Goal: Task Accomplishment & Management: Manage account settings

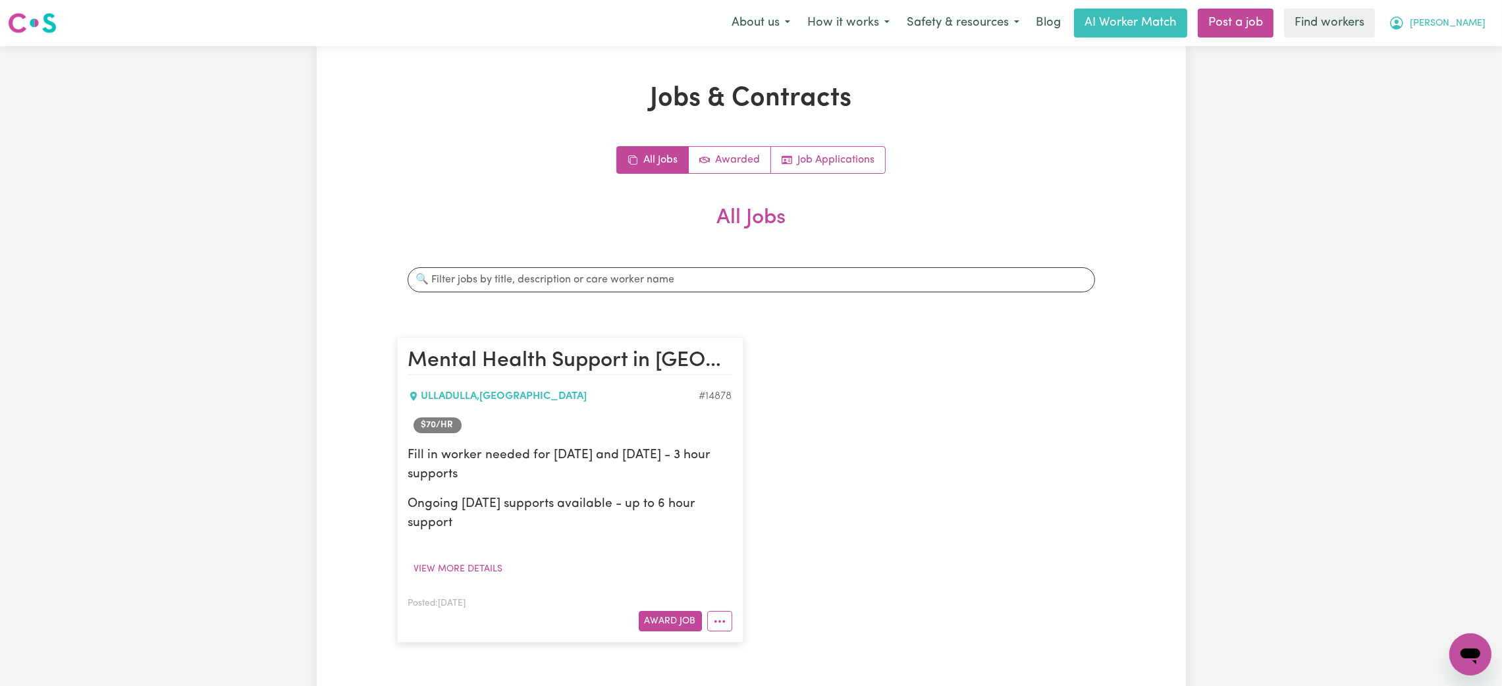
click at [1483, 26] on button "[PERSON_NAME]" at bounding box center [1437, 23] width 114 height 28
click at [1455, 78] on link "Logout" at bounding box center [1441, 75] width 104 height 25
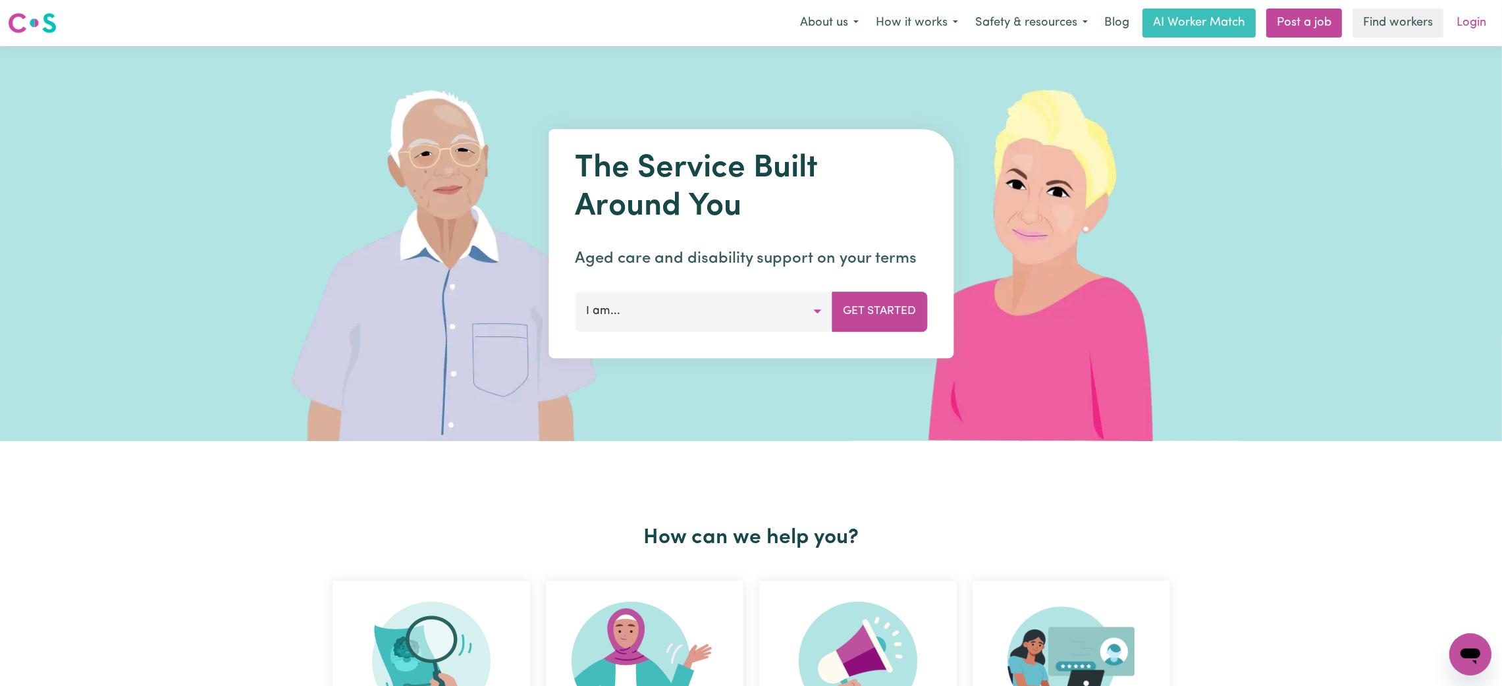
click at [1465, 29] on link "Login" at bounding box center [1471, 23] width 45 height 29
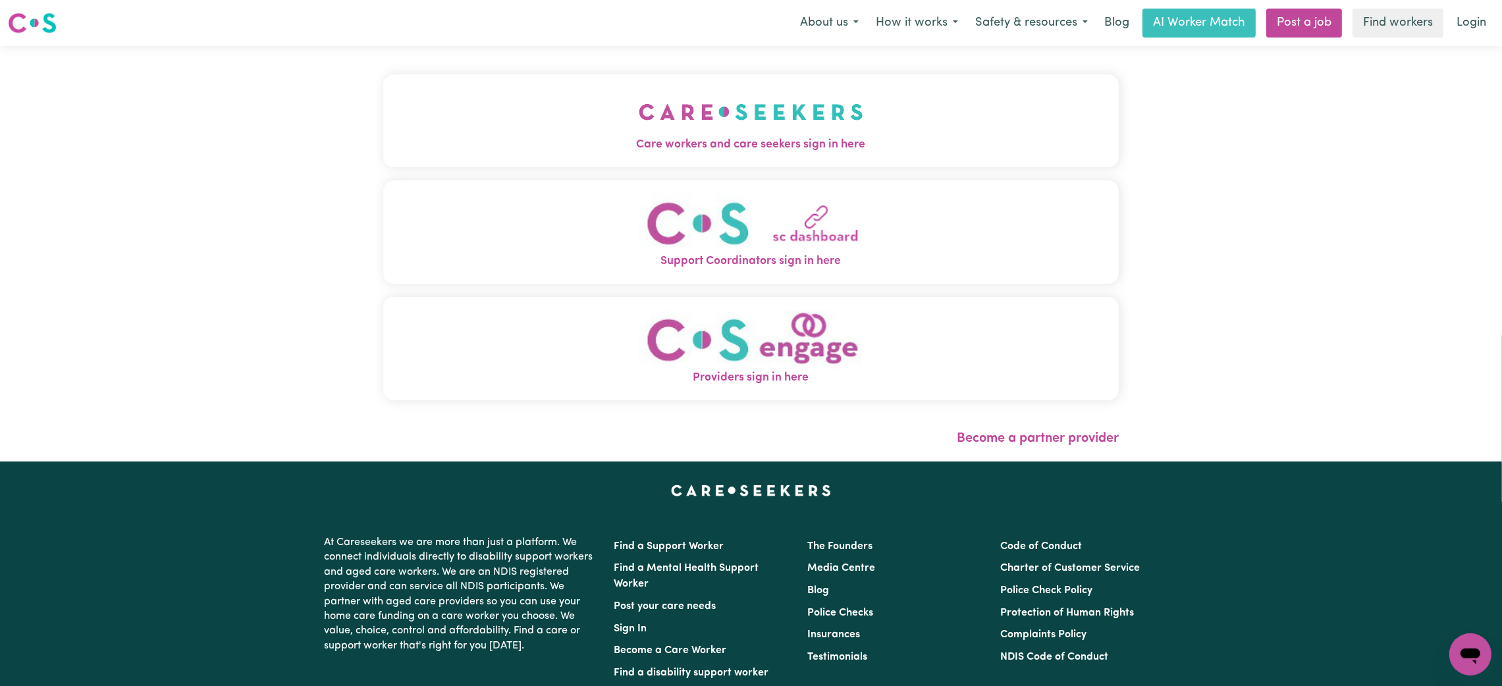
click at [815, 144] on span "Care workers and care seekers sign in here" at bounding box center [751, 144] width 736 height 17
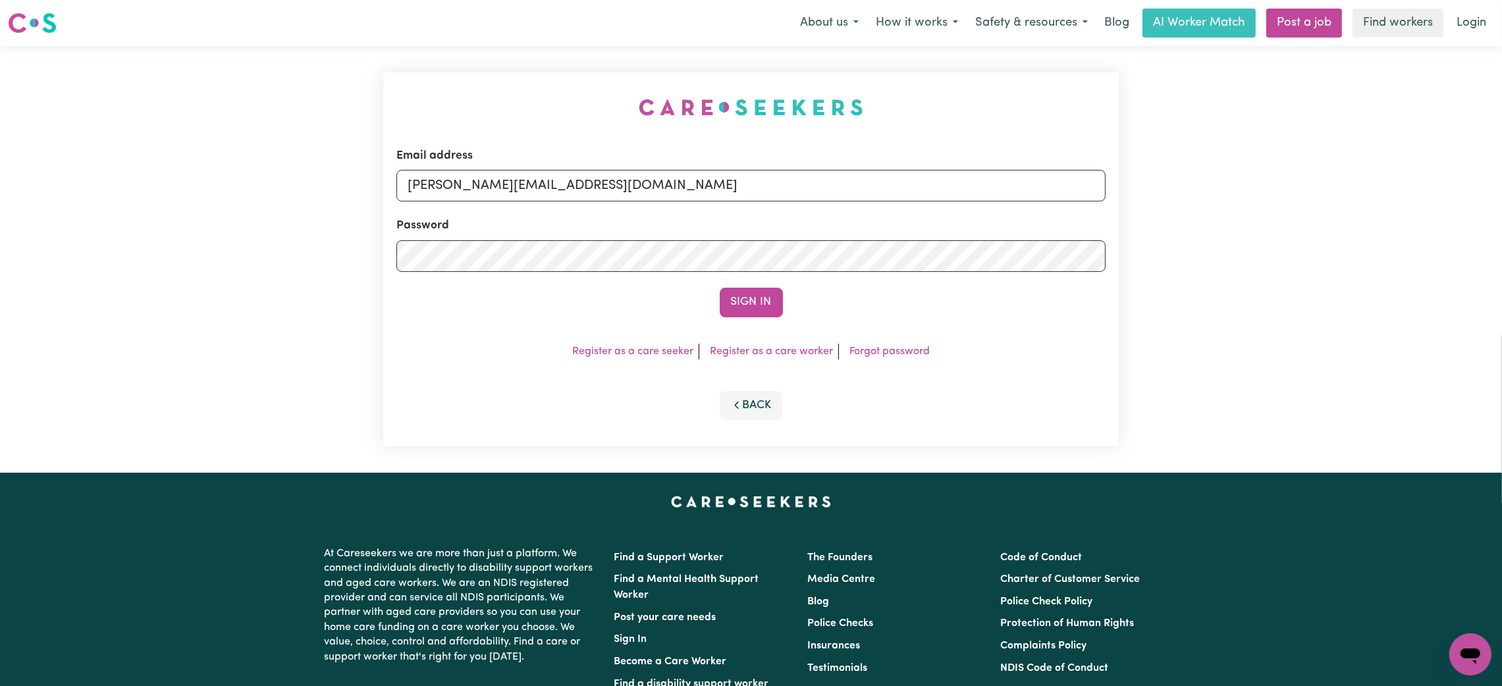
click at [926, 443] on div "Email address mikayla+engage@careseekers.com.au Password Sign In Register as a …" at bounding box center [751, 259] width 736 height 374
drag, startPoint x: 522, startPoint y: 191, endPoint x: 531, endPoint y: 200, distance: 12.6
click at [522, 191] on input "mikayla+engage@careseekers.com.au" at bounding box center [750, 186] width 709 height 32
drag, startPoint x: 481, startPoint y: 190, endPoint x: 844, endPoint y: 201, distance: 363.0
click at [844, 201] on input "superuser~mikayla@careseekers.com.au" at bounding box center [750, 186] width 709 height 32
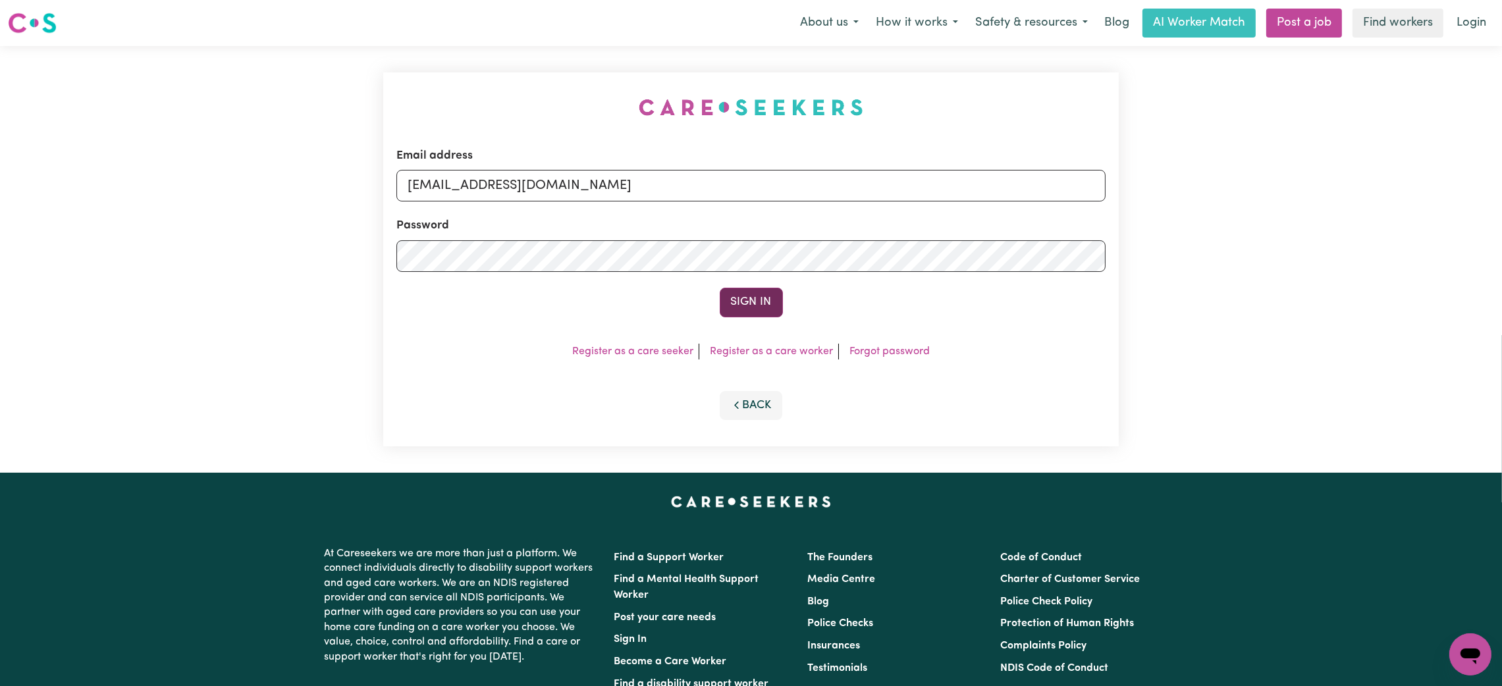
type input "superuser~NoahSerrano@careseekers.com.au"
click at [764, 292] on button "Sign In" at bounding box center [751, 302] width 63 height 29
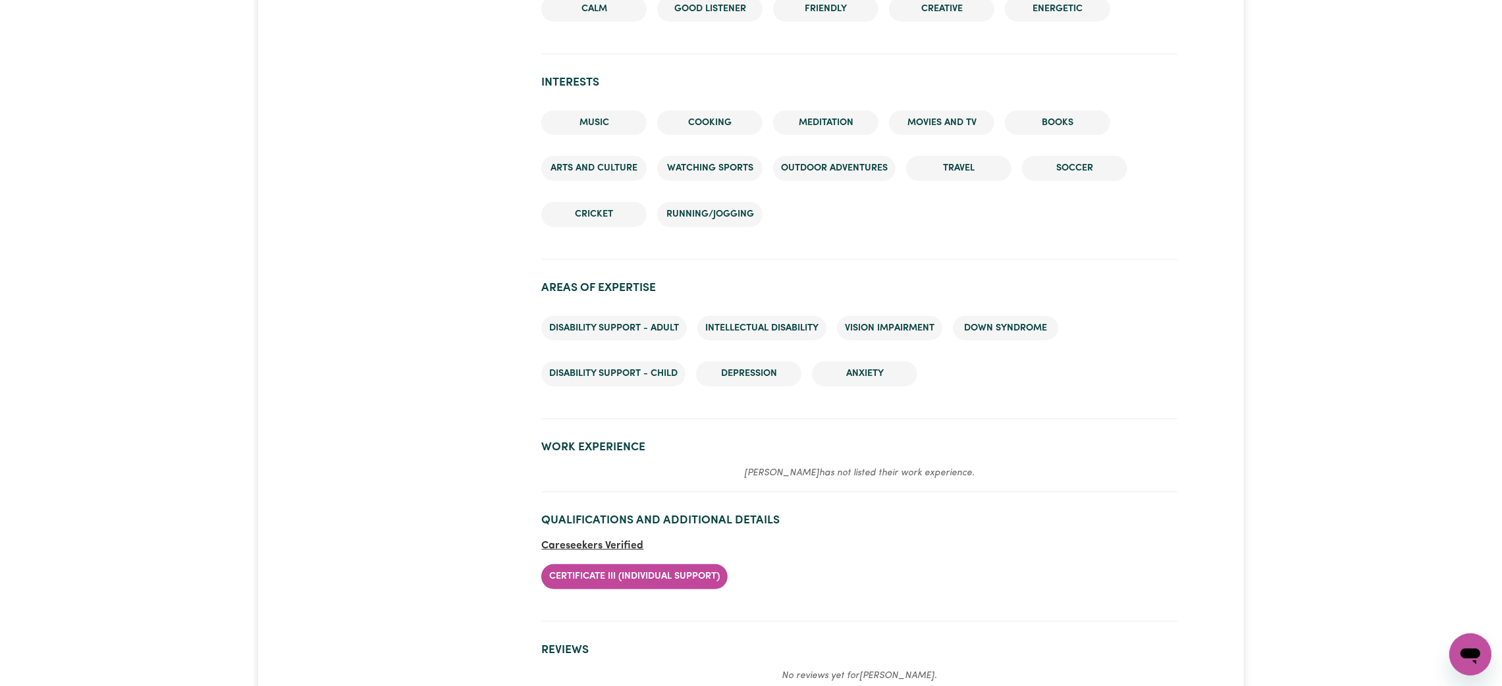
scroll to position [1679, 0]
